Goal: Book appointment/travel/reservation

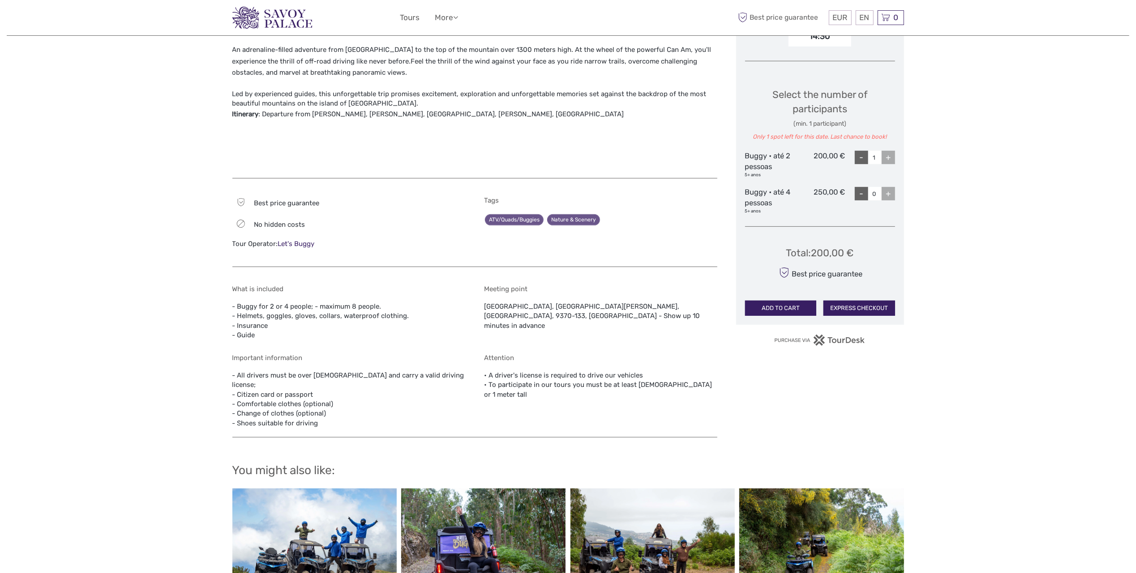
scroll to position [39, 0]
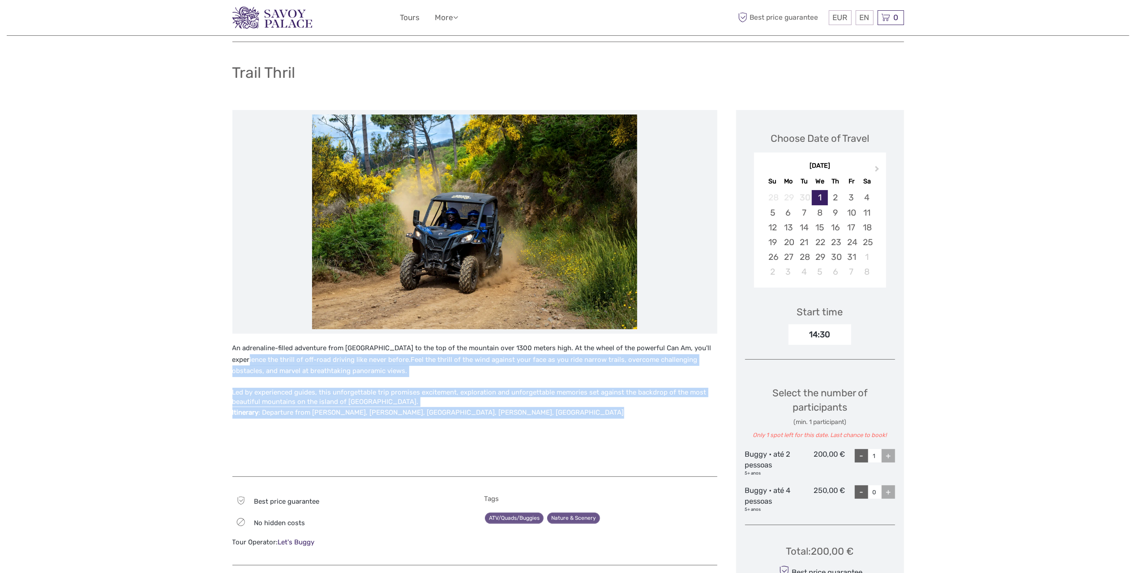
drag, startPoint x: 261, startPoint y: 364, endPoint x: 654, endPoint y: 420, distance: 396.5
click at [654, 420] on div "An adrenaline-filled adventure from [GEOGRAPHIC_DATA] to the top of the mountai…" at bounding box center [474, 405] width 485 height 125
click at [328, 408] on p "Itinerary : Departure from [PERSON_NAME], [PERSON_NAME], [GEOGRAPHIC_DATA], [PE…" at bounding box center [474, 413] width 485 height 12
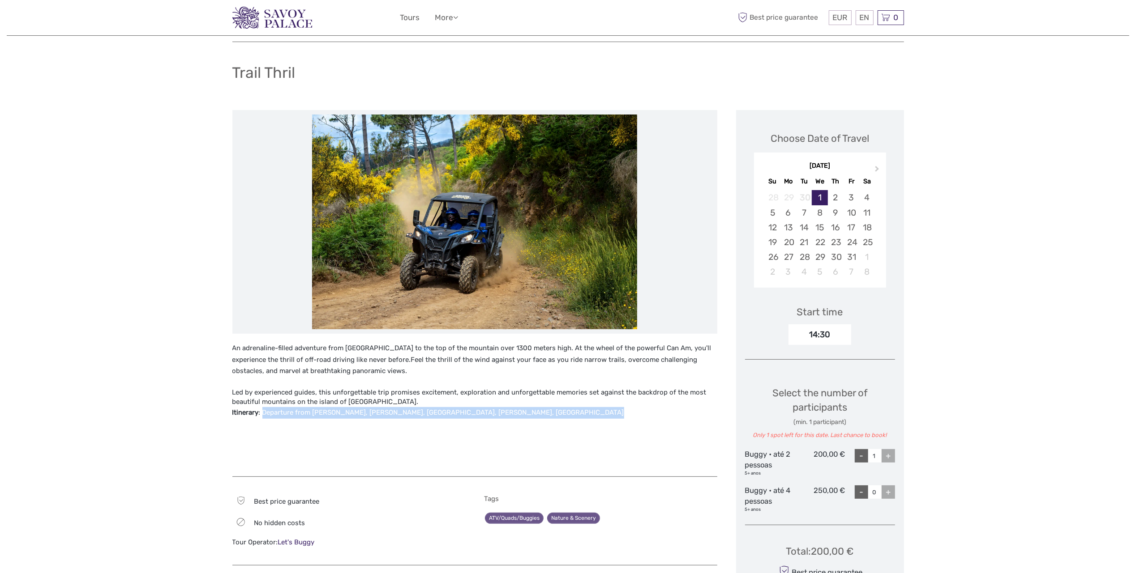
drag, startPoint x: 264, startPoint y: 414, endPoint x: 554, endPoint y: 432, distance: 290.6
click at [554, 432] on div "An adrenaline-filled adventure from [GEOGRAPHIC_DATA] to the top of the mountai…" at bounding box center [474, 405] width 485 height 125
click at [498, 367] on p "An adrenaline-filled adventure from [GEOGRAPHIC_DATA] to the top of the mountai…" at bounding box center [474, 360] width 485 height 34
click at [882, 449] on div "+" at bounding box center [888, 455] width 13 height 13
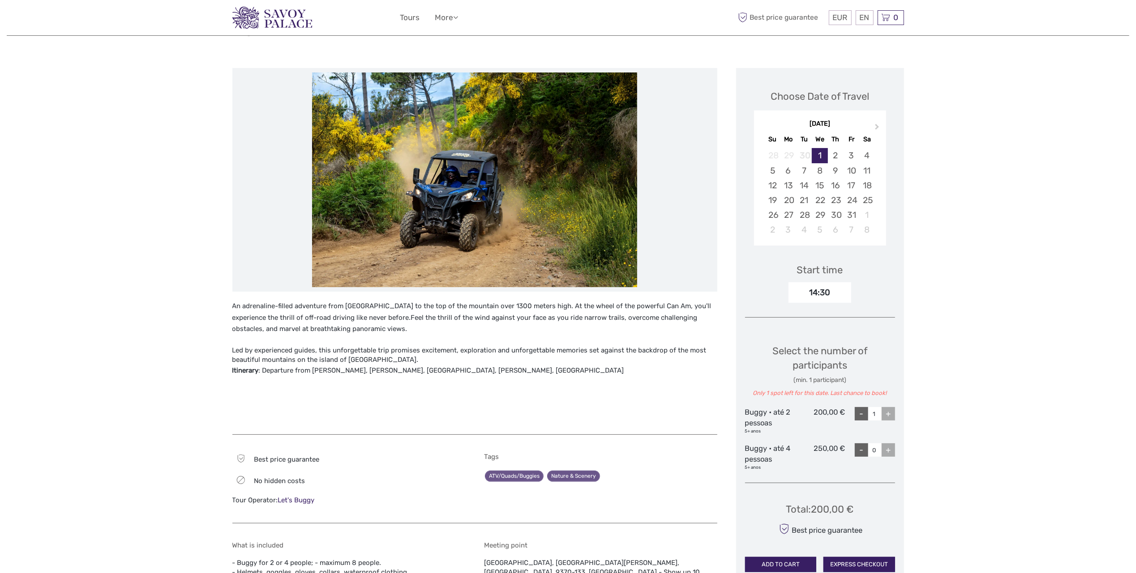
scroll to position [0, 0]
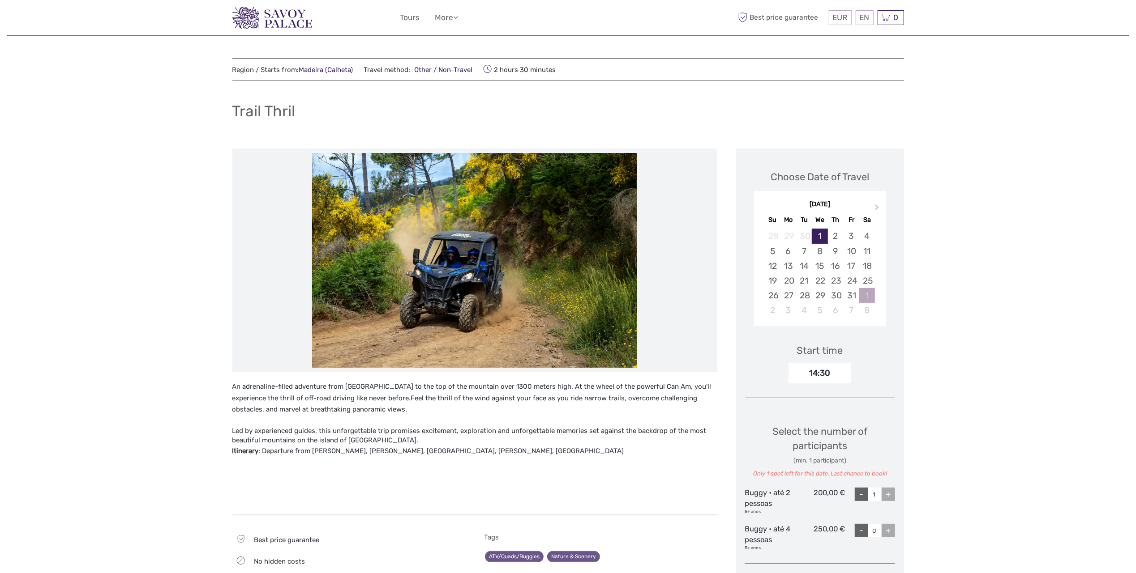
click at [864, 296] on div "1" at bounding box center [867, 295] width 16 height 15
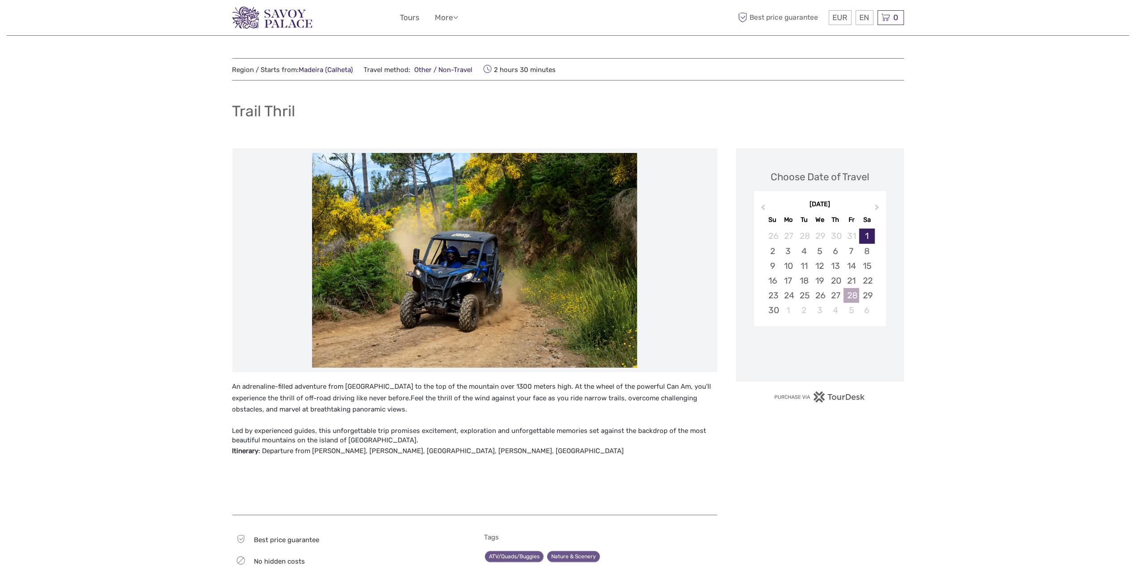
click at [852, 296] on div "28" at bounding box center [851, 295] width 16 height 15
